Goal: Task Accomplishment & Management: Understand process/instructions

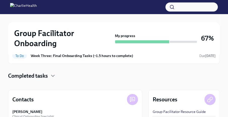
scroll to position [93, 0]
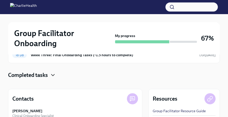
click at [54, 74] on icon "button" at bounding box center [52, 75] width 3 height 2
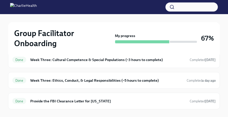
scroll to position [129, 0]
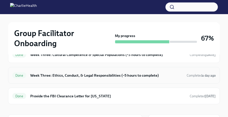
click at [169, 76] on h6 "Week Three: Ethics, Conduct, & Legal Responsibilities (~5 hours to complete)" at bounding box center [106, 75] width 152 height 6
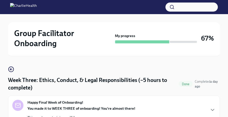
scroll to position [27, 0]
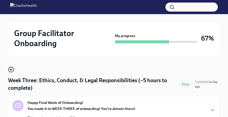
click at [11, 68] on icon "button" at bounding box center [10, 69] width 1 height 2
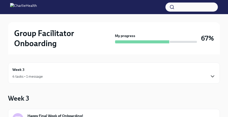
click at [212, 74] on icon "button" at bounding box center [212, 76] width 6 height 6
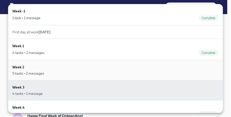
click at [45, 71] on div "5 tasks • 2 messages" at bounding box center [115, 73] width 207 height 5
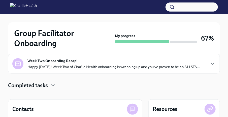
scroll to position [110, 0]
click at [53, 85] on icon "button" at bounding box center [52, 86] width 3 height 2
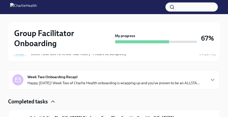
scroll to position [89, 0]
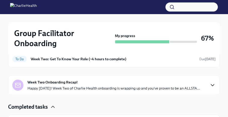
click at [213, 84] on icon "button" at bounding box center [212, 85] width 3 height 2
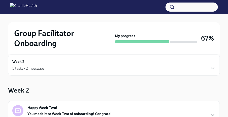
scroll to position [0, 0]
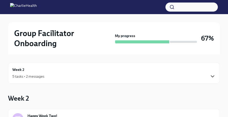
click at [213, 76] on icon "button" at bounding box center [212, 76] width 6 height 6
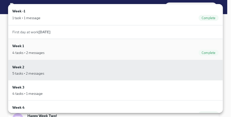
click at [172, 50] on div "4 tasks • 2 messages Complete" at bounding box center [115, 53] width 207 height 6
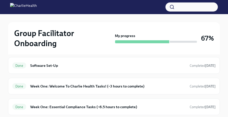
scroll to position [181, 0]
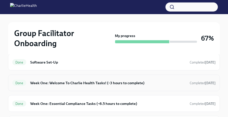
click at [119, 79] on div "Done Week One: Welcome To Charlie Health Tasks! (~3 hours to complete) Complete…" at bounding box center [113, 83] width 203 height 8
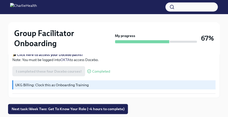
scroll to position [790, 0]
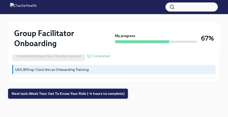
click at [114, 91] on span "Next task : Week Two: Get To Know Your Role (~4 hours to complete)" at bounding box center [68, 93] width 113 height 5
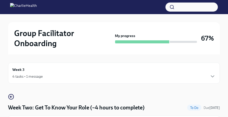
click at [167, 79] on div "4 tasks • 1 message" at bounding box center [113, 76] width 203 height 6
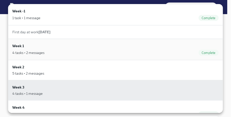
click at [60, 43] on div "Week 1 4 tasks • 2 messages Complete" at bounding box center [115, 49] width 207 height 13
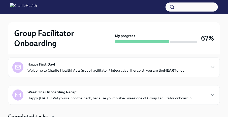
scroll to position [112, 0]
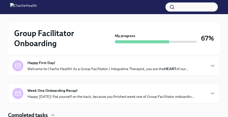
click at [117, 69] on p "Welcome to Charlie Health! As a Group Facilitator / Integrative Therapist, you …" at bounding box center [107, 68] width 161 height 5
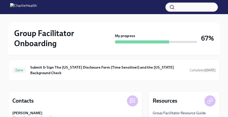
scroll to position [378, 0]
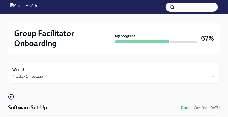
click at [210, 74] on icon "button" at bounding box center [212, 76] width 6 height 6
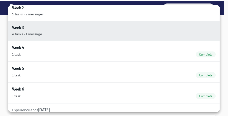
scroll to position [62, 0]
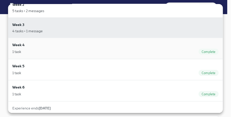
click at [61, 51] on div "1 task Complete" at bounding box center [115, 52] width 207 height 6
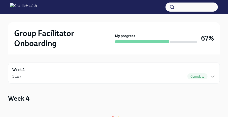
click at [212, 76] on icon "button" at bounding box center [212, 76] width 3 height 2
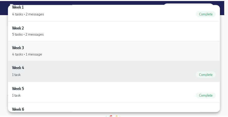
scroll to position [47, 0]
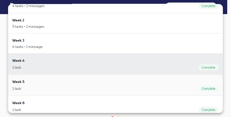
click at [97, 85] on div "1 task Complete" at bounding box center [115, 88] width 207 height 6
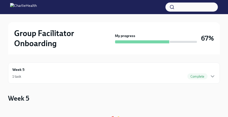
click at [206, 74] on div "Complete" at bounding box center [197, 76] width 20 height 6
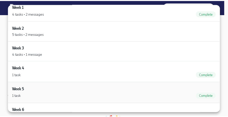
scroll to position [49, 0]
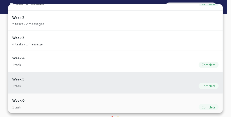
click at [148, 98] on div "Week 6 1 task Complete" at bounding box center [115, 103] width 207 height 13
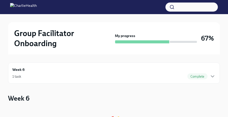
click at [199, 72] on div "Week 6 1 task Complete" at bounding box center [113, 73] width 203 height 13
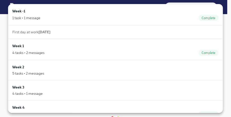
click at [66, 32] on div "First day at work Sep 29th" at bounding box center [115, 31] width 207 height 5
click at [66, 15] on div "1 task • 1 message Complete" at bounding box center [115, 18] width 207 height 6
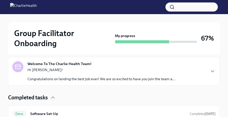
scroll to position [112, 0]
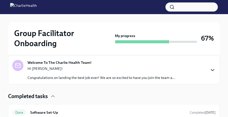
click at [212, 69] on icon "button" at bounding box center [212, 70] width 6 height 6
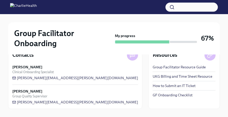
scroll to position [381, 0]
click at [184, 31] on div "Done Software Set-Up Completed 5 days ago" at bounding box center [113, 27] width 203 height 8
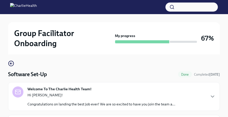
scroll to position [33, 0]
click at [11, 64] on icon "button" at bounding box center [11, 64] width 2 height 0
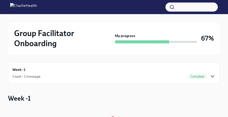
click at [215, 76] on icon "button" at bounding box center [212, 76] width 6 height 6
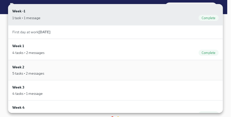
click at [58, 70] on div "Week 2 5 tasks • 2 messages" at bounding box center [115, 70] width 207 height 12
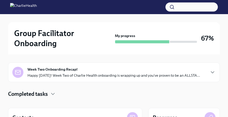
scroll to position [120, 0]
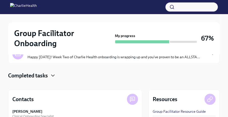
click at [52, 73] on icon "button" at bounding box center [53, 75] width 6 height 6
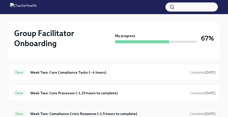
scroll to position [156, 0]
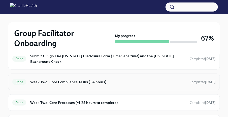
click at [48, 80] on h6 "Week Two: Core Compliance Tasks (~ 4 hours)" at bounding box center [107, 82] width 155 height 6
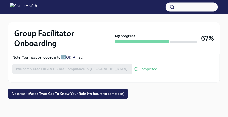
scroll to position [407, 0]
click at [84, 74] on div "I've completed HIPAA & Core Compliance in Docebo! Completed" at bounding box center [84, 69] width 145 height 10
click at [72, 60] on link "OKTA" at bounding box center [70, 57] width 9 height 5
click at [39, 51] on strong "Log into Docebo here!" at bounding box center [35, 48] width 37 height 5
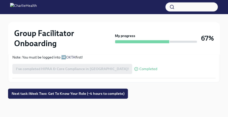
scroll to position [438, 0]
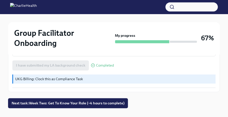
scroll to position [274, 0]
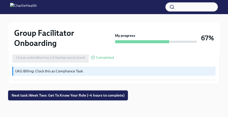
scroll to position [274, 0]
